Goal: Task Accomplishment & Management: Complete application form

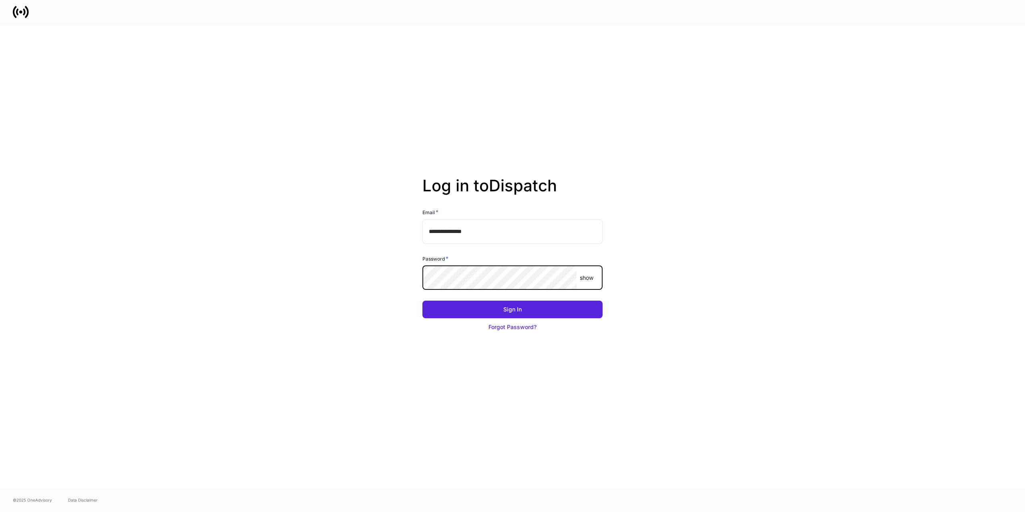
click at [566, 278] on keeper-lock "Open Keeper Popup" at bounding box center [566, 278] width 10 height 10
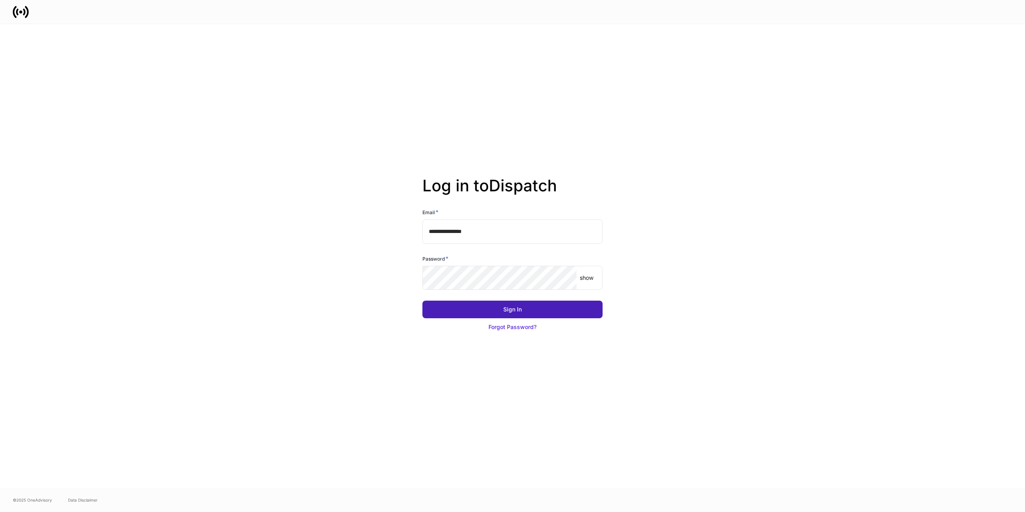
click at [544, 309] on button "Sign In" at bounding box center [513, 310] width 180 height 18
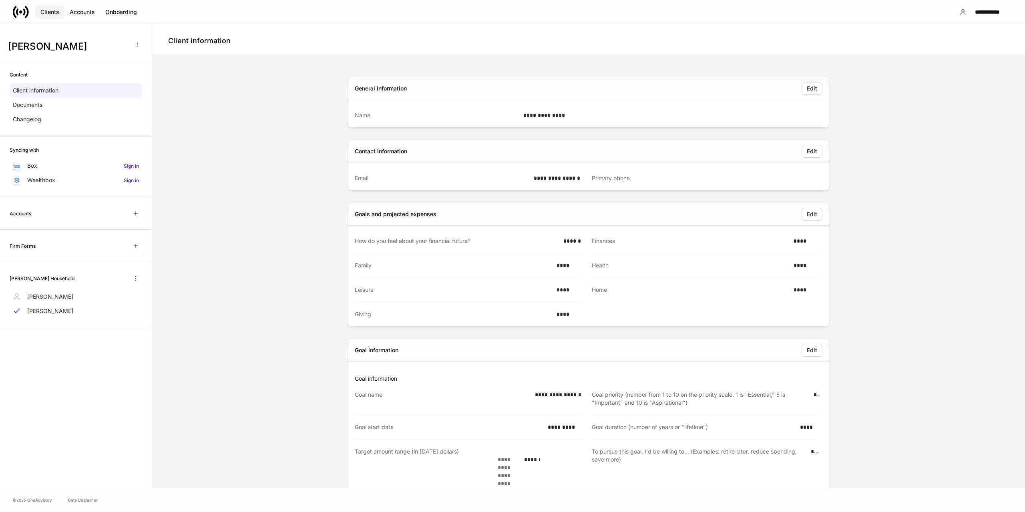
click at [54, 14] on div "Clients" at bounding box center [49, 12] width 19 height 8
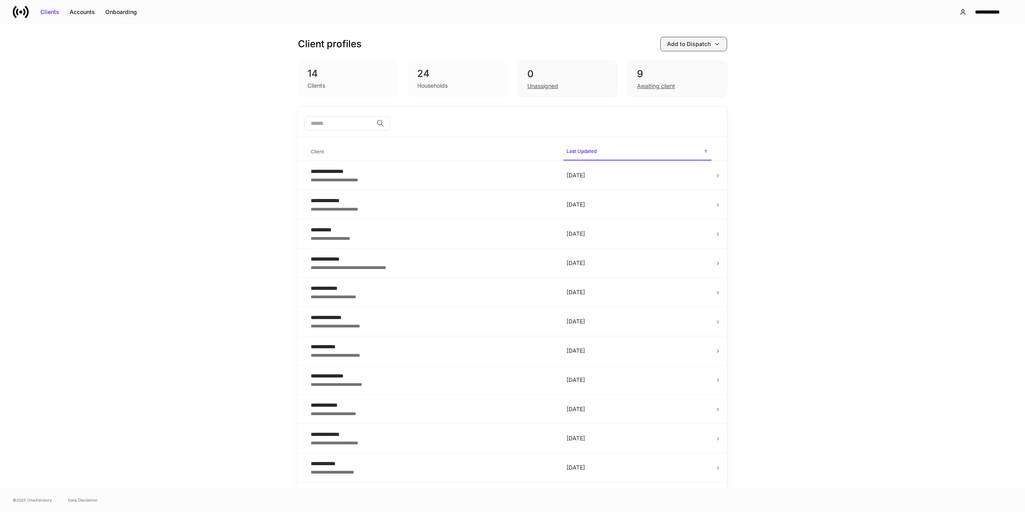
click at [690, 41] on div "Add to Dispatch" at bounding box center [689, 44] width 44 height 8
click at [671, 86] on div "Import protocol" at bounding box center [666, 89] width 40 height 8
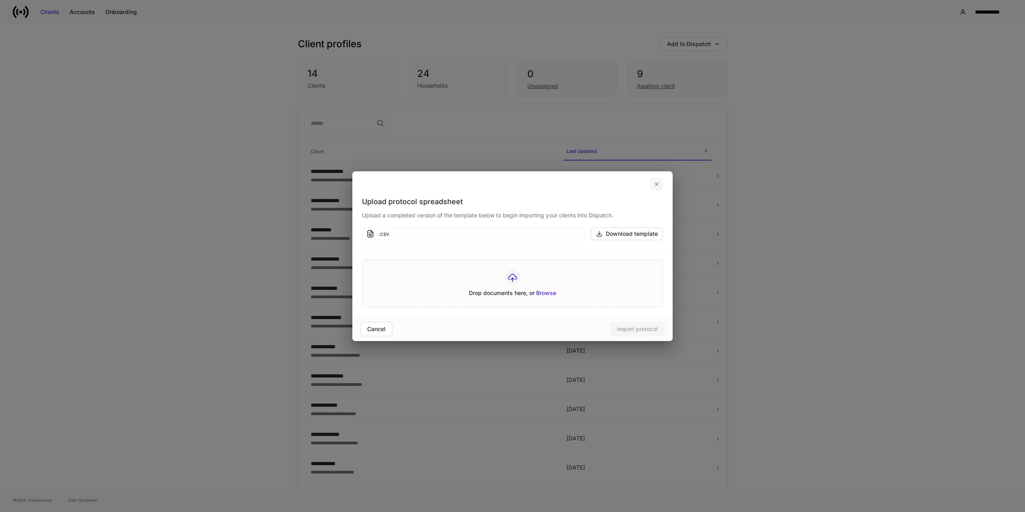
click at [656, 183] on icon "button" at bounding box center [656, 184] width 3 height 3
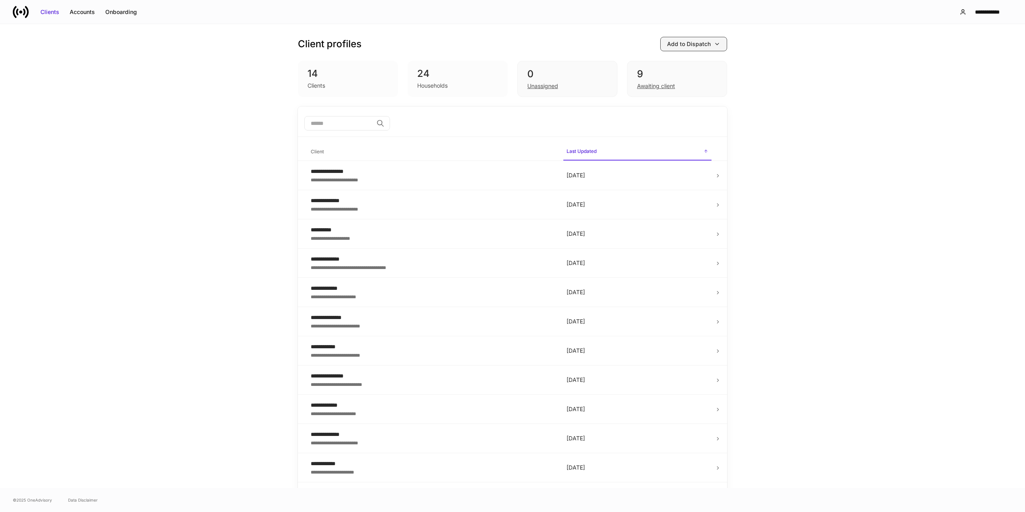
click at [702, 47] on div "Add to Dispatch" at bounding box center [689, 44] width 44 height 8
click at [685, 63] on div "Add clients manually" at bounding box center [673, 67] width 54 height 8
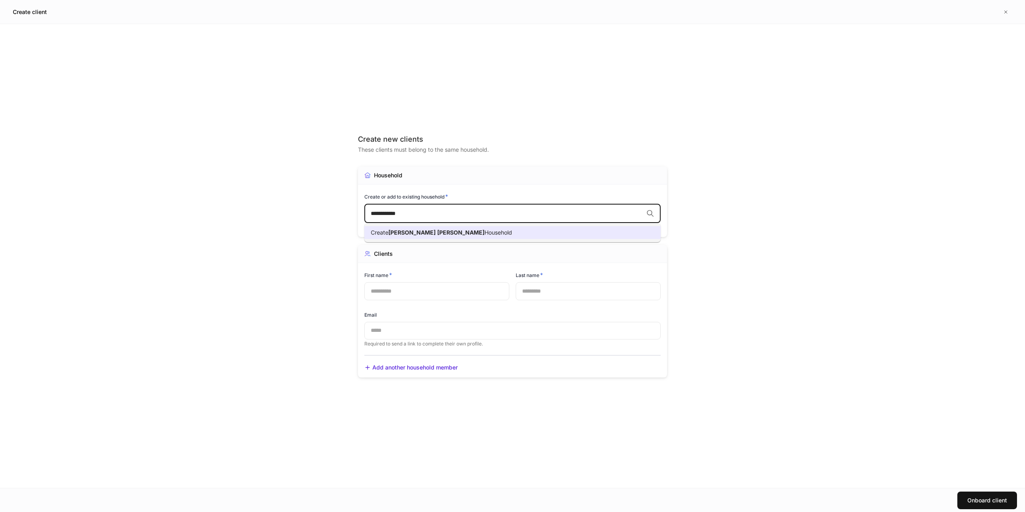
type input "**********"
click at [574, 158] on div "Create new clients These clients must belong to the same household." at bounding box center [512, 151] width 309 height 32
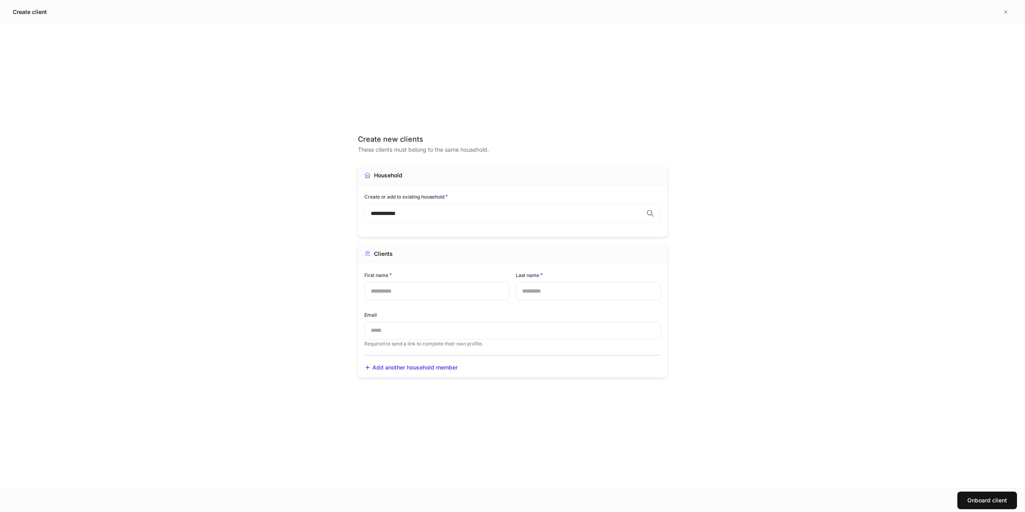
click at [412, 293] on input "text" at bounding box center [437, 291] width 145 height 18
type input "****"
type input "*******"
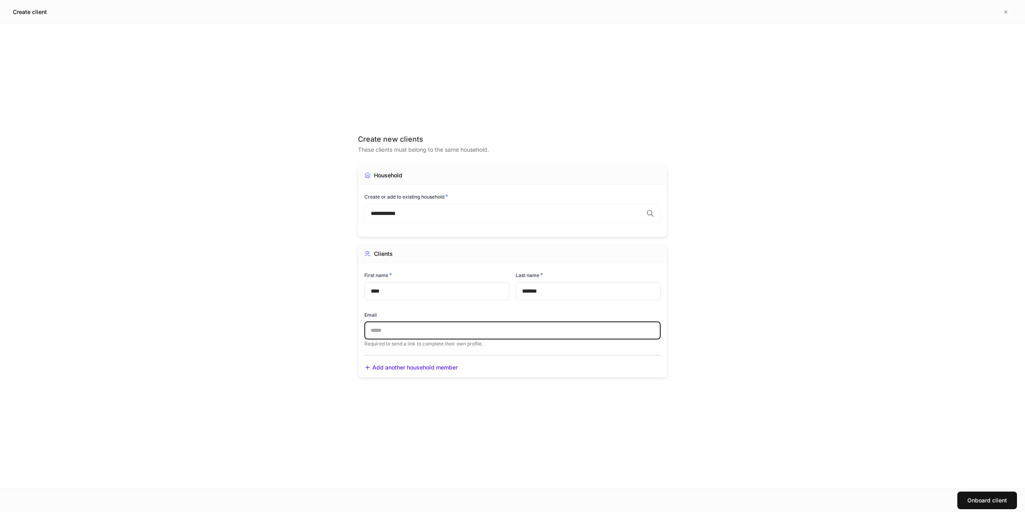
click at [473, 328] on input "text" at bounding box center [513, 331] width 296 height 18
paste input "**********"
type input "**********"
click at [1003, 503] on div "Onboard client" at bounding box center [988, 501] width 40 height 8
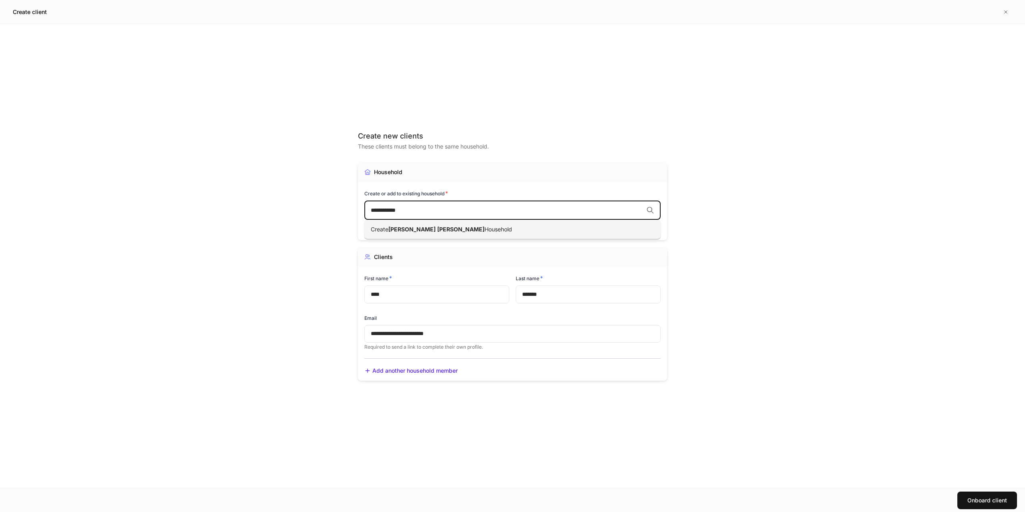
click at [433, 209] on input "**********" at bounding box center [507, 210] width 272 height 8
click at [485, 231] on span "Household" at bounding box center [499, 229] width 28 height 7
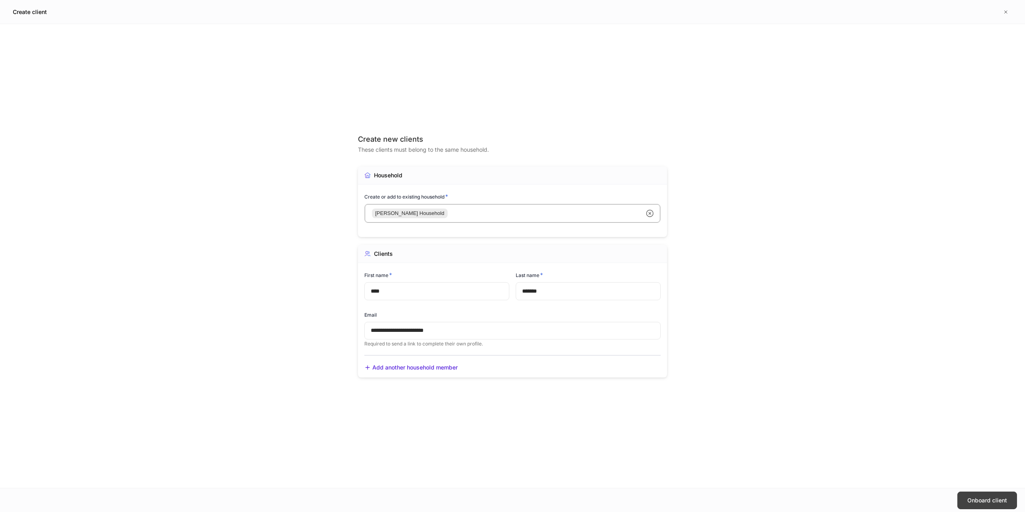
click at [988, 498] on div "Onboard client" at bounding box center [988, 501] width 40 height 8
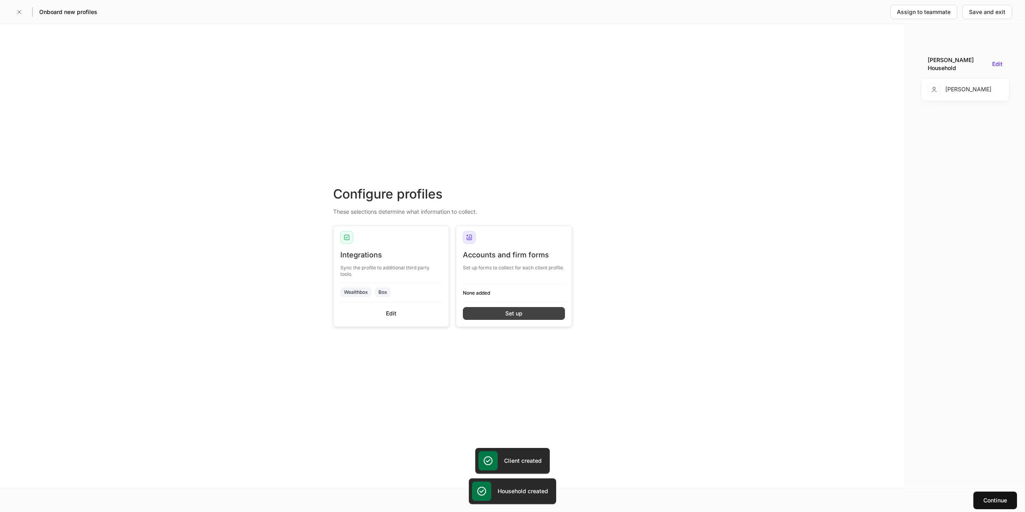
click at [513, 315] on div "Set up" at bounding box center [514, 314] width 17 height 8
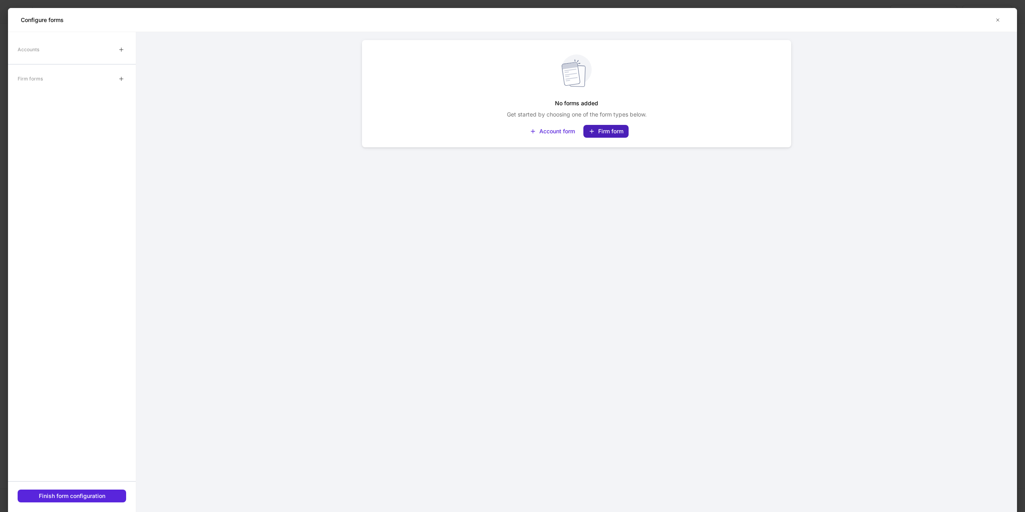
click at [604, 130] on div "Firm form" at bounding box center [610, 131] width 25 height 8
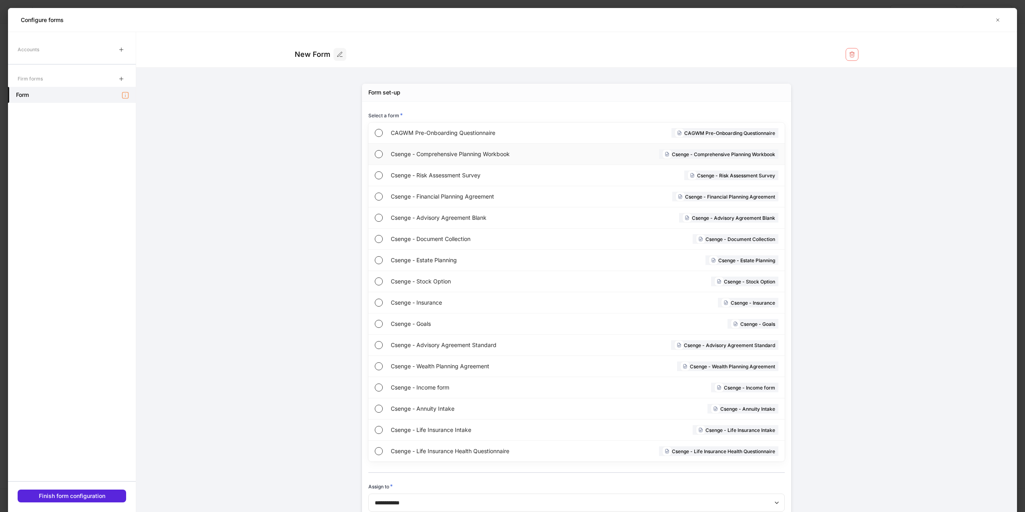
click at [449, 152] on span "Csenge - Comprehensive Planning Workbook" at bounding box center [484, 154] width 187 height 8
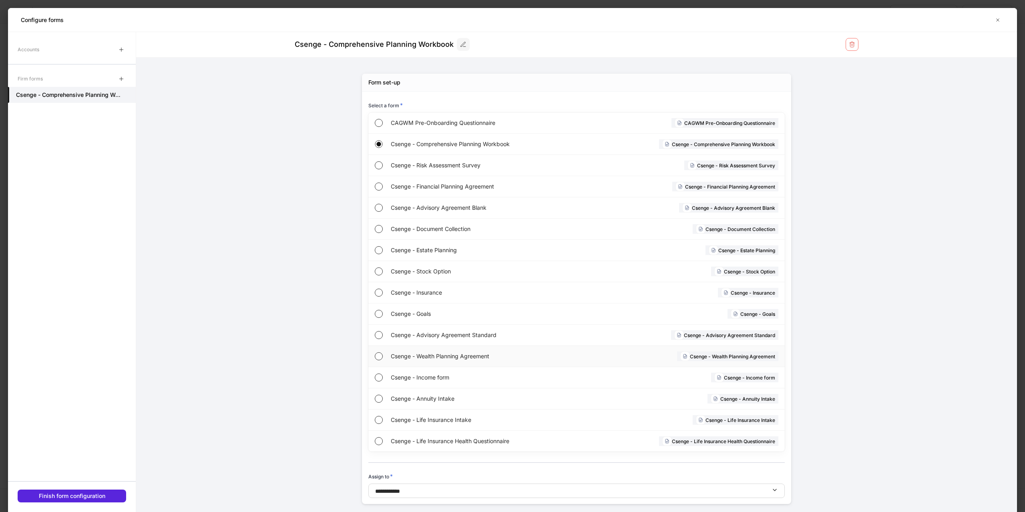
scroll to position [18, 0]
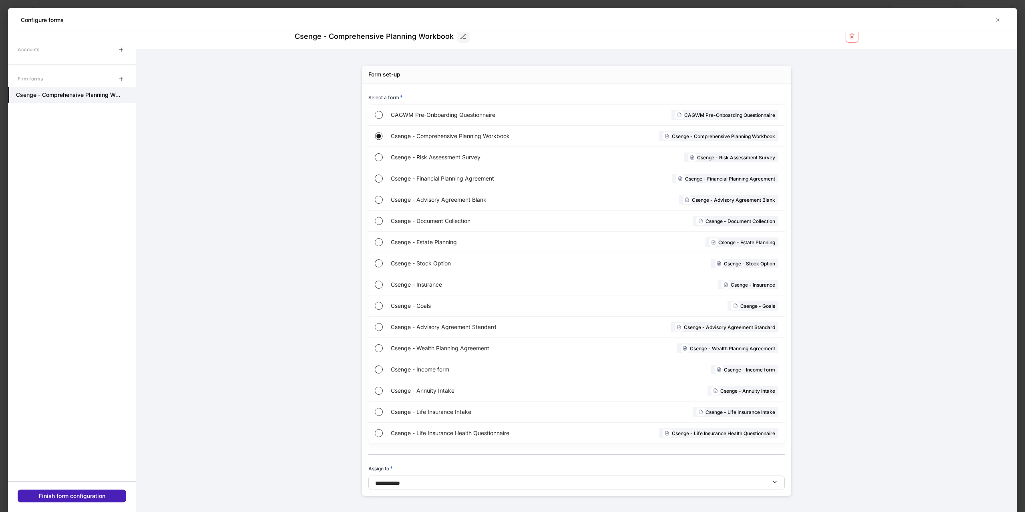
click at [107, 492] on button "Finish form configuration" at bounding box center [72, 496] width 109 height 13
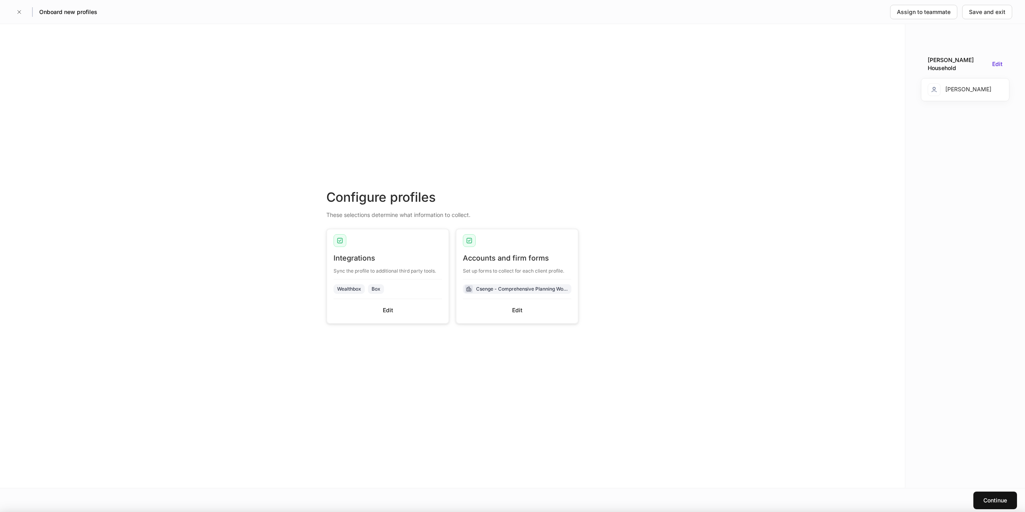
scroll to position [10, 0]
click at [1001, 496] on button "Continue" at bounding box center [996, 501] width 44 height 18
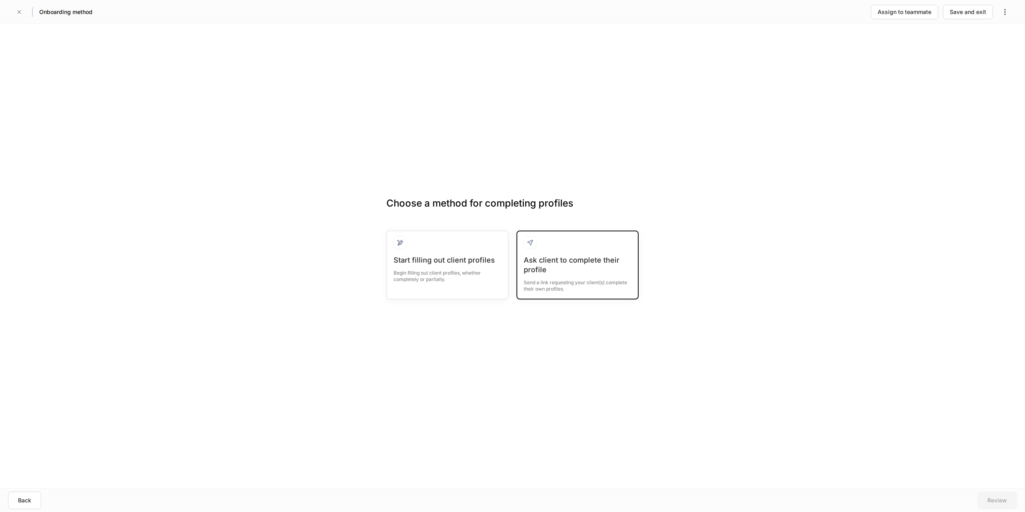
click at [578, 264] on div "Ask client to complete their profile" at bounding box center [578, 265] width 108 height 19
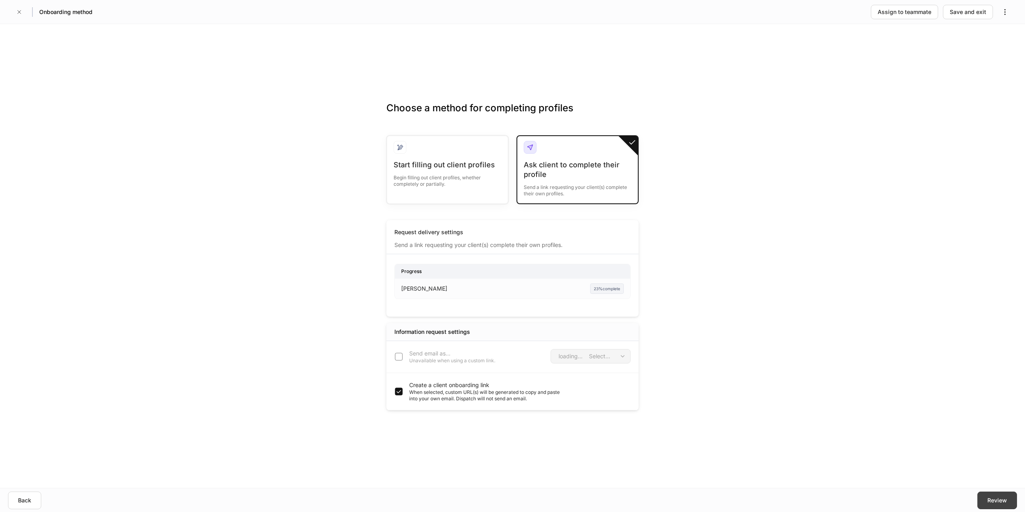
click at [999, 504] on div "Review" at bounding box center [998, 501] width 20 height 8
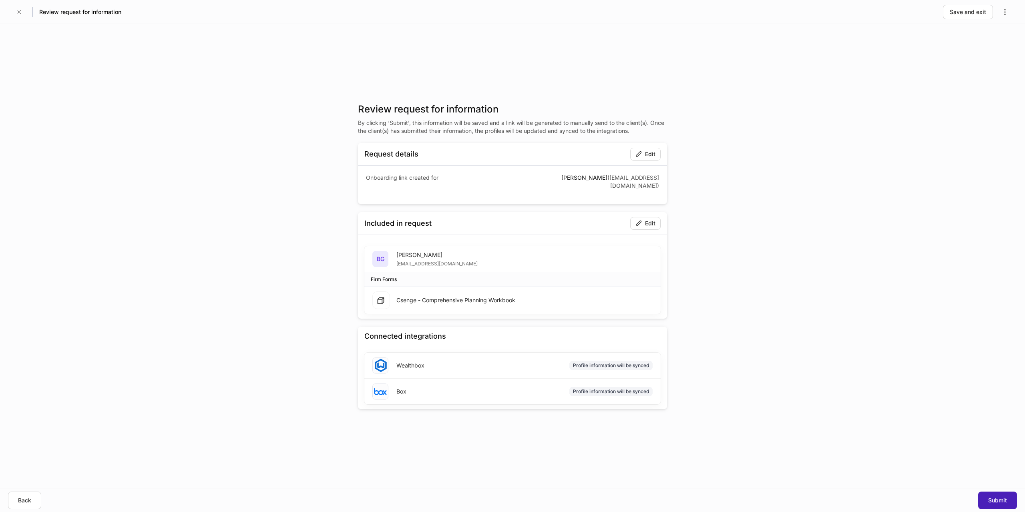
click at [1003, 496] on button "Submit" at bounding box center [998, 501] width 39 height 18
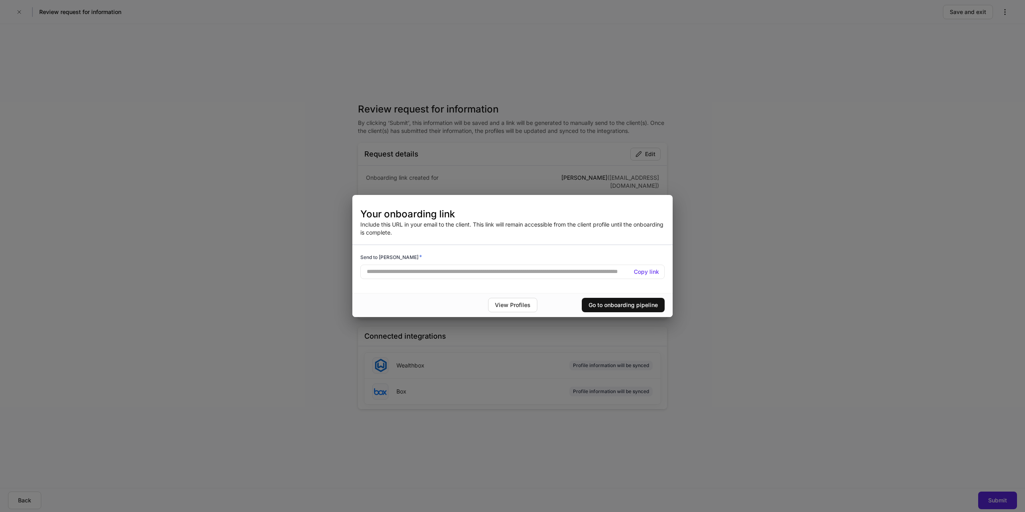
click at [651, 273] on h5 "Copy link" at bounding box center [646, 272] width 25 height 8
